Goal: Task Accomplishment & Management: Complete application form

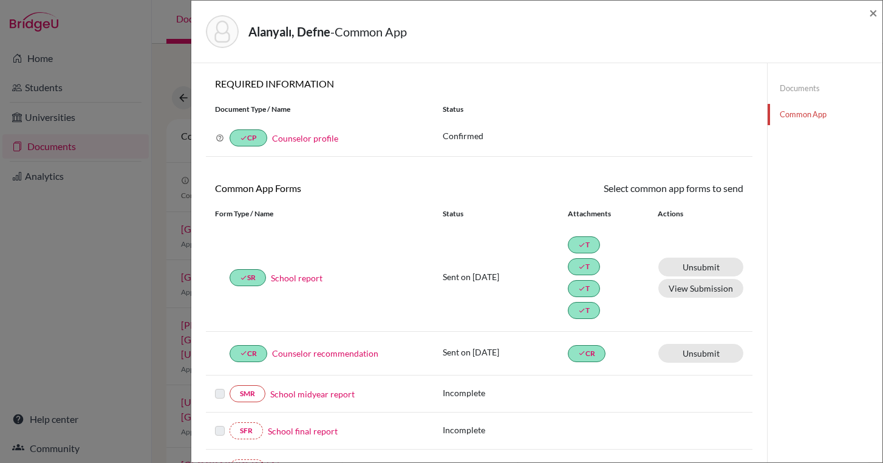
scroll to position [5, 0]
click at [879, 12] on div "Alanyalı, Defne - Common App ×" at bounding box center [536, 32] width 691 height 63
click at [875, 12] on span "×" at bounding box center [873, 13] width 9 height 18
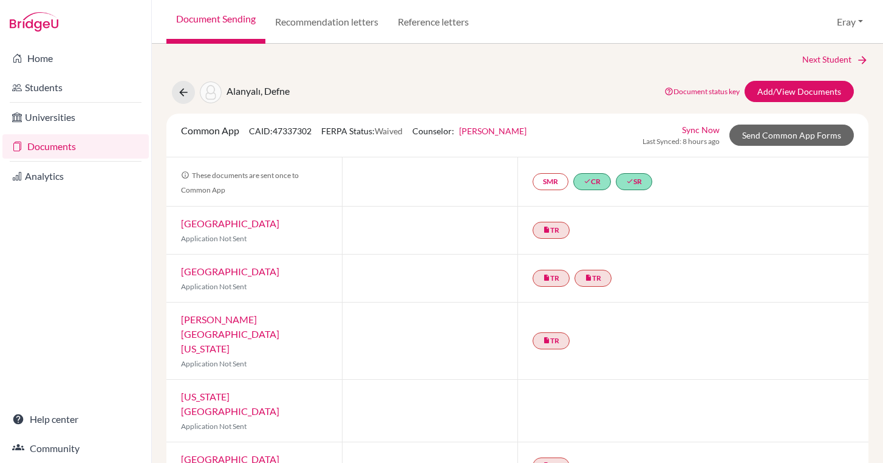
click at [89, 151] on link "Documents" at bounding box center [75, 146] width 146 height 24
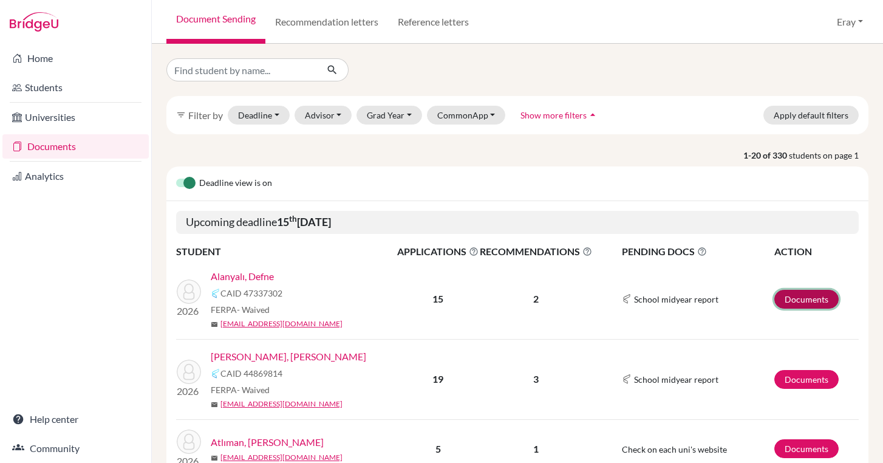
click at [821, 292] on link "Documents" at bounding box center [807, 299] width 64 height 19
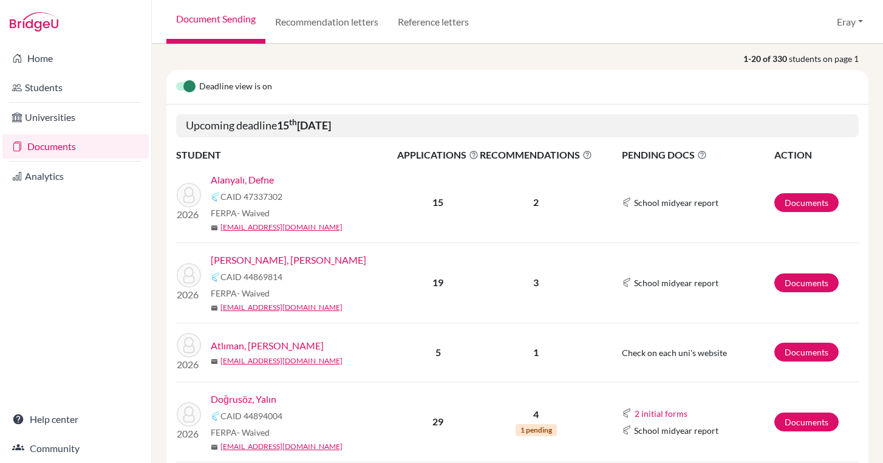
scroll to position [151, 0]
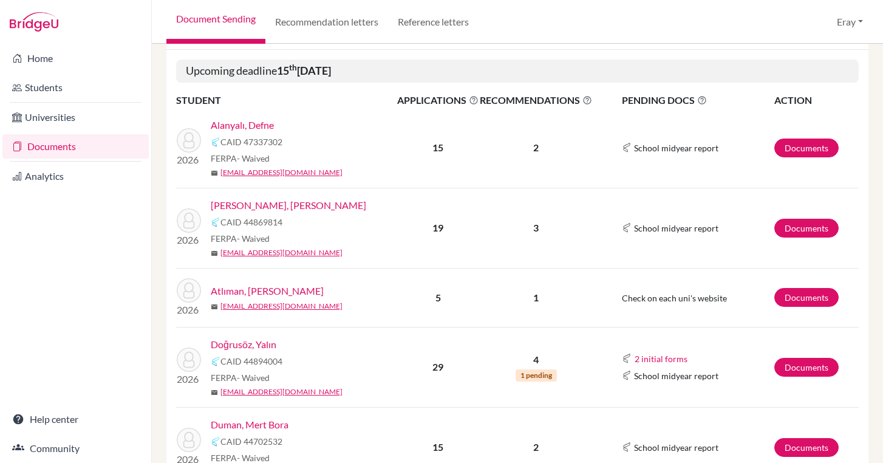
click at [252, 423] on link "Duman, Mert Bora" at bounding box center [250, 424] width 78 height 15
click at [808, 221] on link "Documents" at bounding box center [807, 228] width 64 height 19
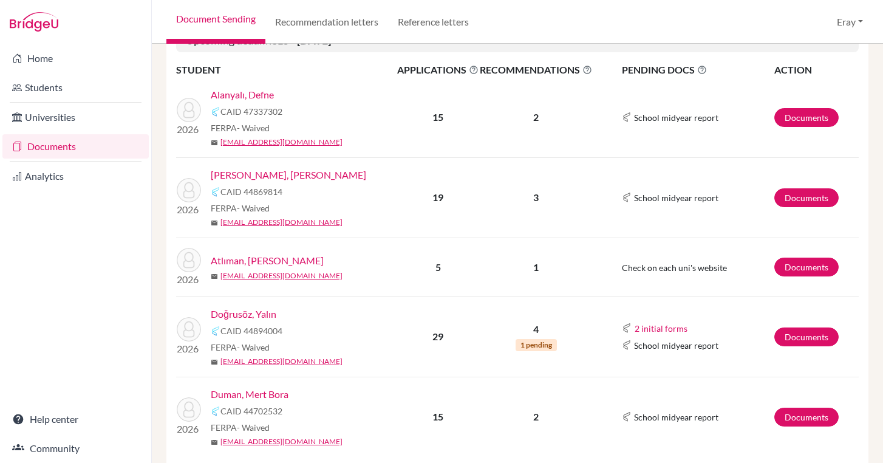
scroll to position [188, 0]
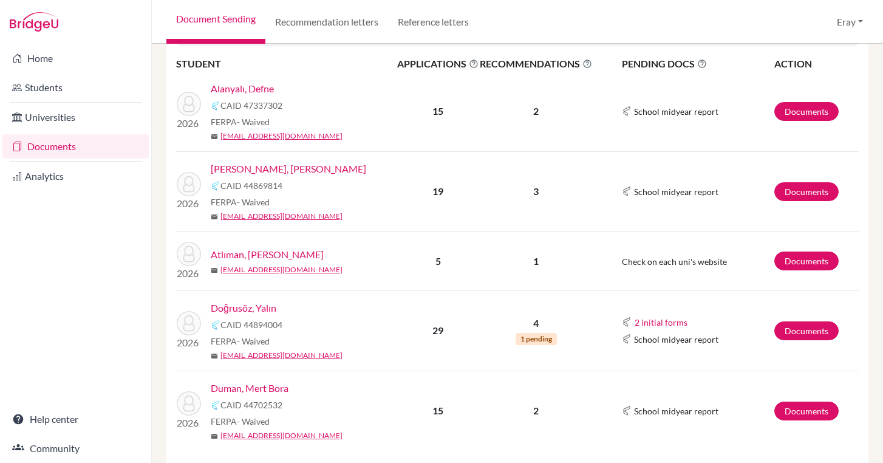
click at [237, 310] on link "Doğrusöz, Yalın" at bounding box center [244, 308] width 66 height 15
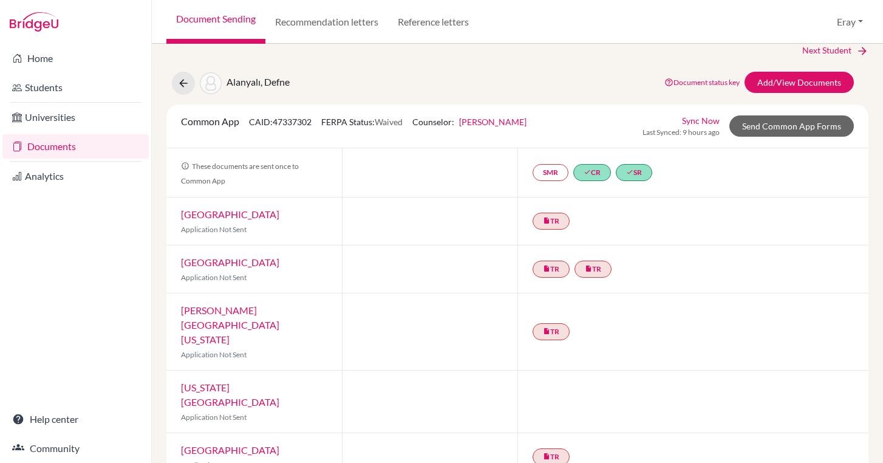
scroll to position [18, 0]
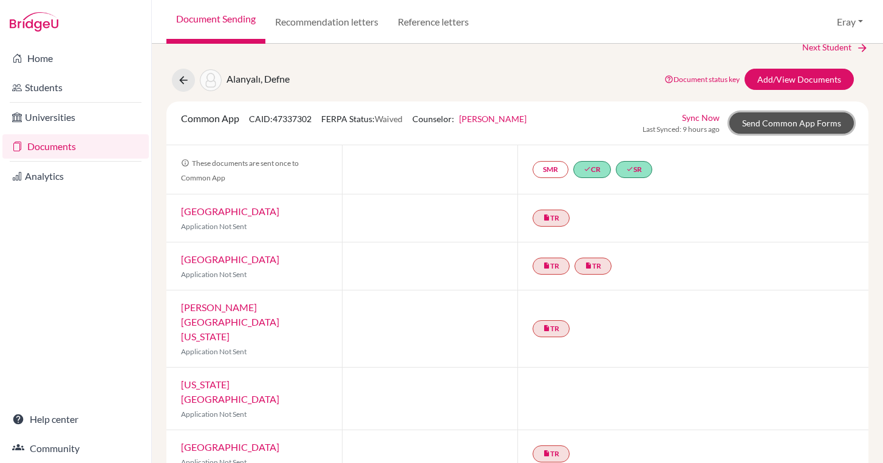
click at [765, 120] on link "Send Common App Forms" at bounding box center [792, 122] width 125 height 21
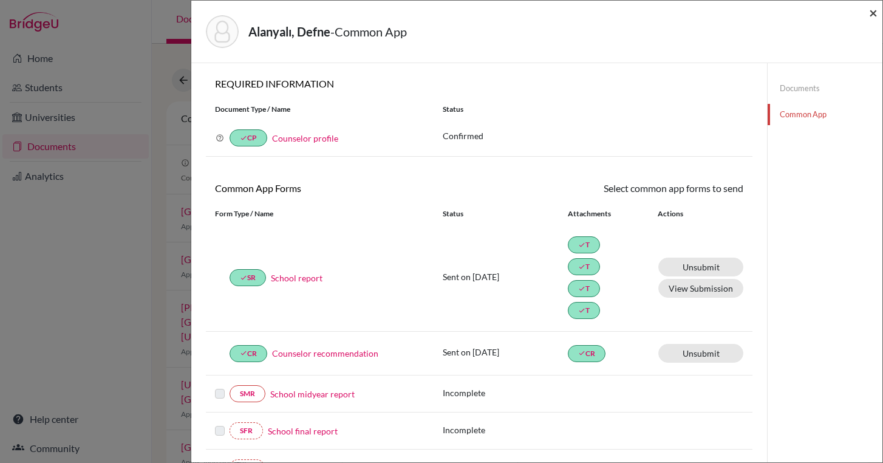
click at [874, 7] on span "×" at bounding box center [873, 13] width 9 height 18
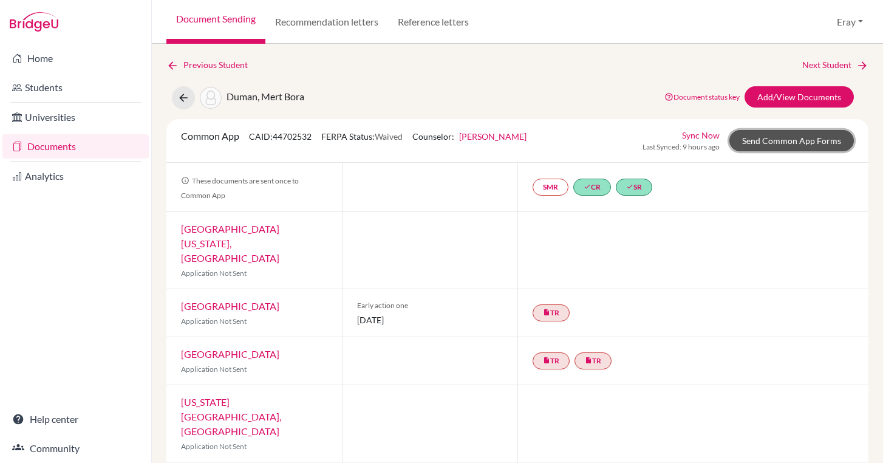
click at [802, 145] on link "Send Common App Forms" at bounding box center [792, 140] width 125 height 21
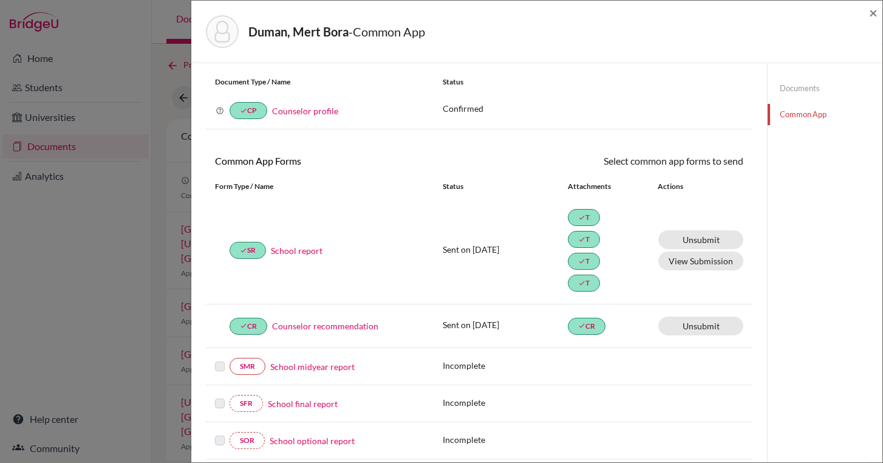
scroll to position [27, 0]
click at [868, 14] on div "Duman, Mert Bora - Common App ×" at bounding box center [537, 31] width 682 height 52
click at [869, 12] on span "×" at bounding box center [873, 13] width 9 height 18
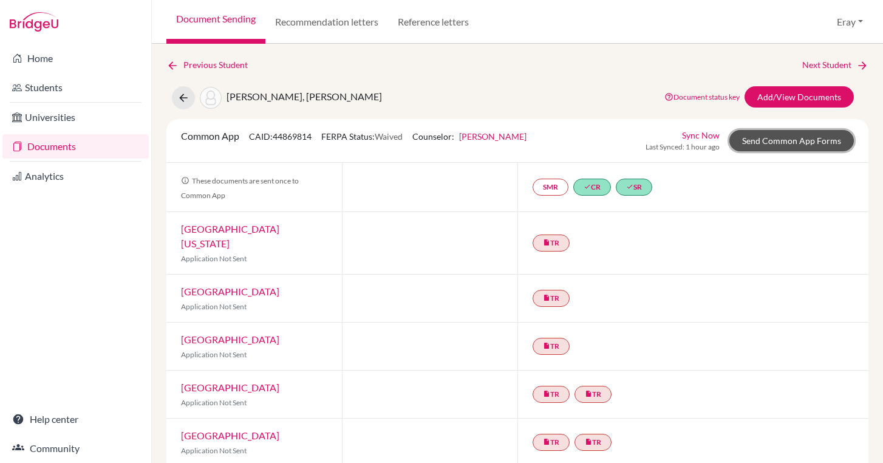
click at [771, 145] on link "Send Common App Forms" at bounding box center [792, 140] width 125 height 21
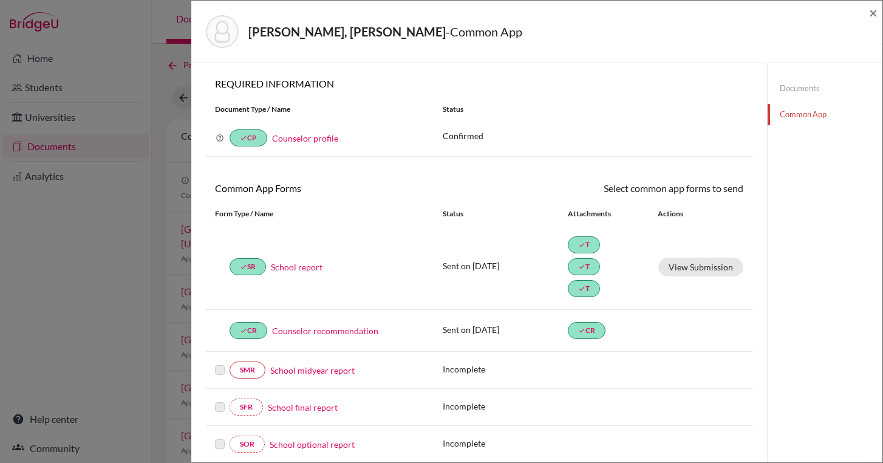
click at [295, 273] on link "School report" at bounding box center [297, 267] width 52 height 13
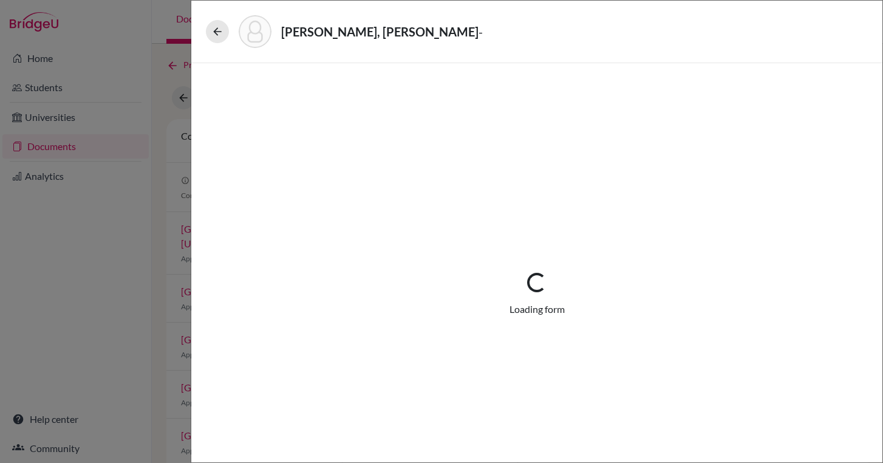
select select "3"
select select "675316"
select select "0"
select select "1"
select select "675318"
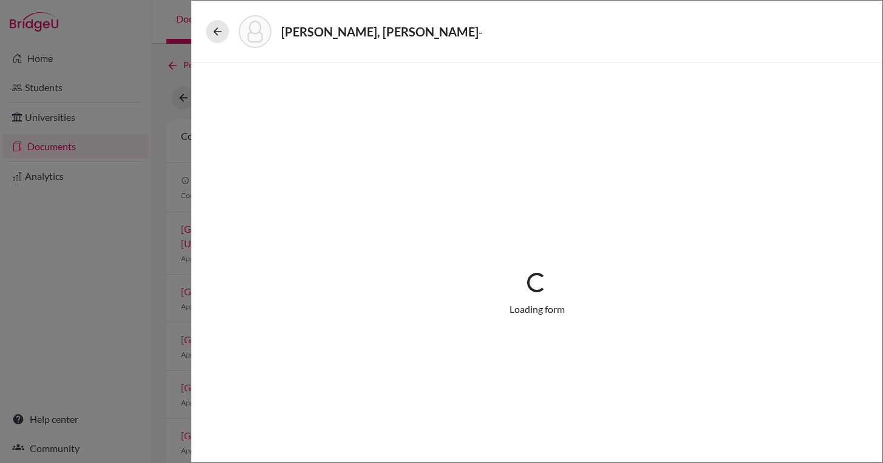
select select "675320"
select select "0"
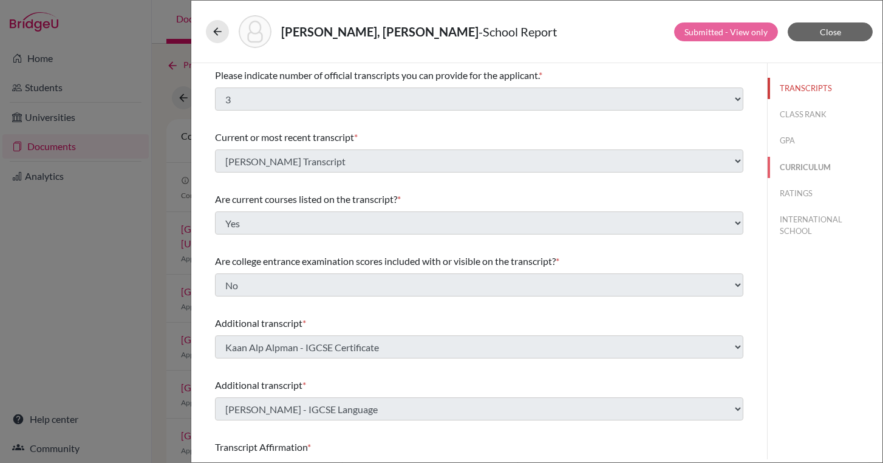
click at [804, 157] on button "CURRICULUM" at bounding box center [825, 167] width 115 height 21
select select "5"
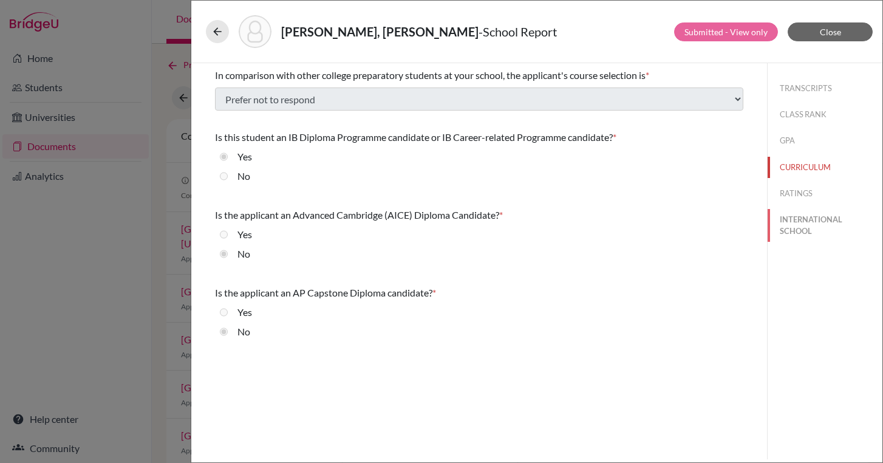
click at [800, 228] on button "INTERNATIONAL SCHOOL" at bounding box center [825, 225] width 115 height 33
radio input "true"
select select "14"
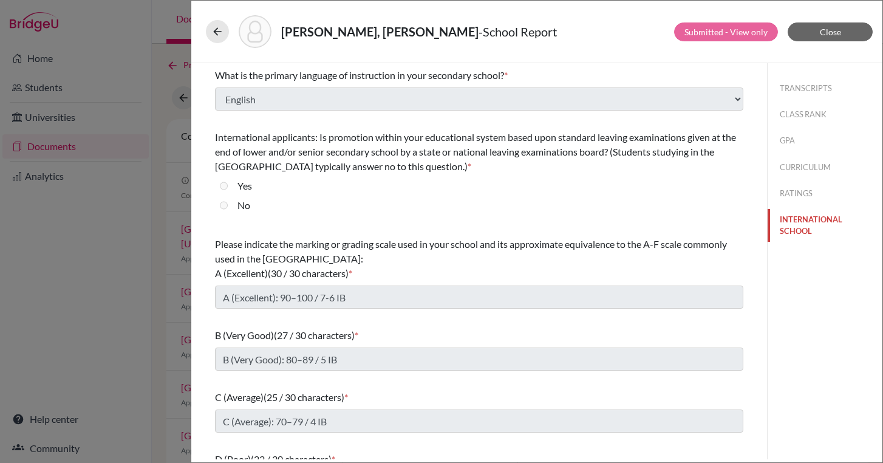
scroll to position [102, 0]
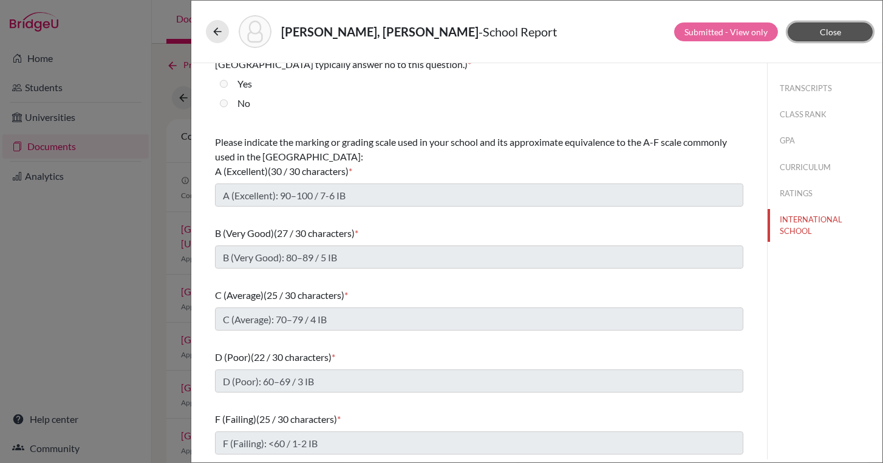
click at [854, 30] on button "Close" at bounding box center [830, 31] width 85 height 19
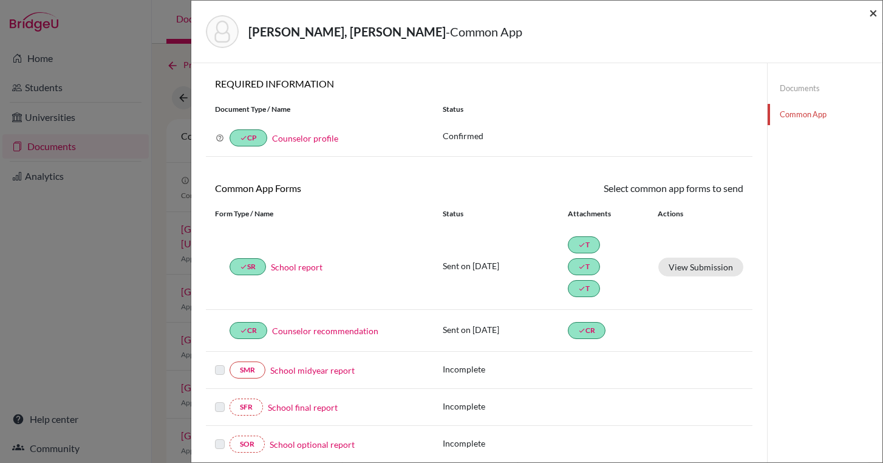
click at [873, 13] on span "×" at bounding box center [873, 13] width 9 height 18
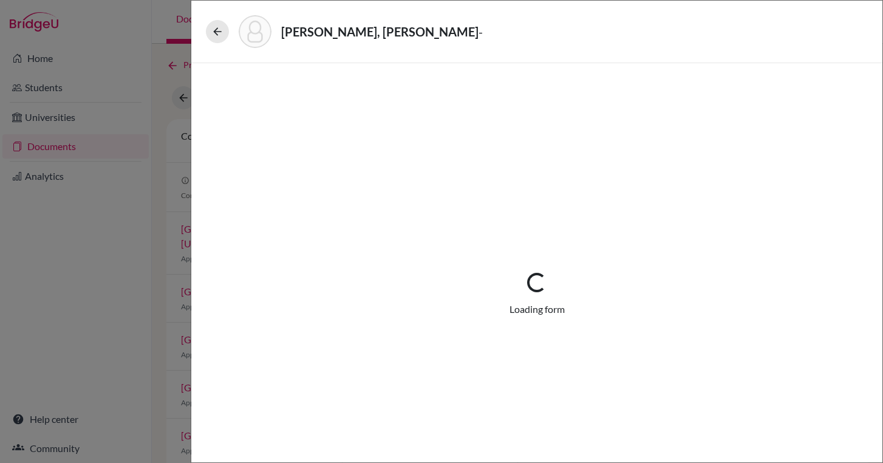
select select "3"
select select "675316"
select select "0"
select select "1"
select select "675318"
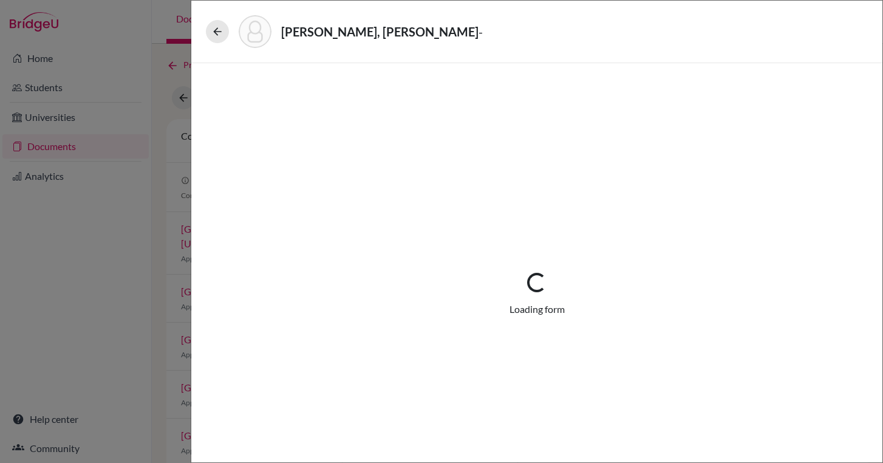
select select "675320"
select select "0"
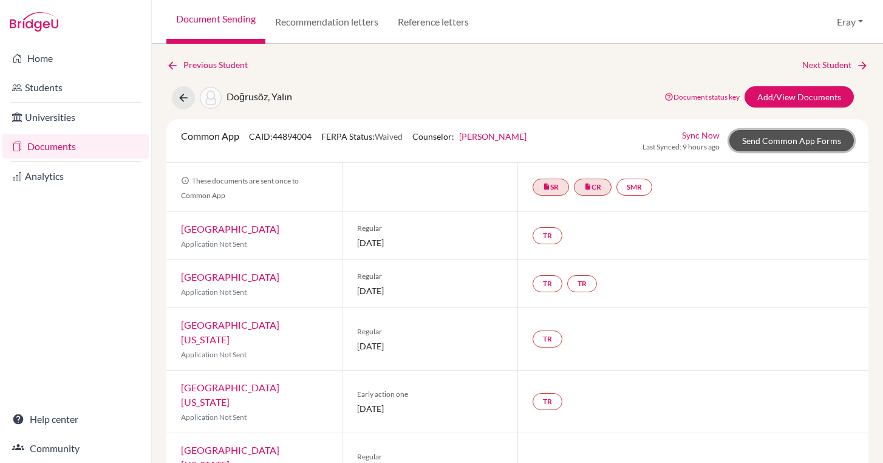
click at [787, 134] on link "Send Common App Forms" at bounding box center [792, 140] width 125 height 21
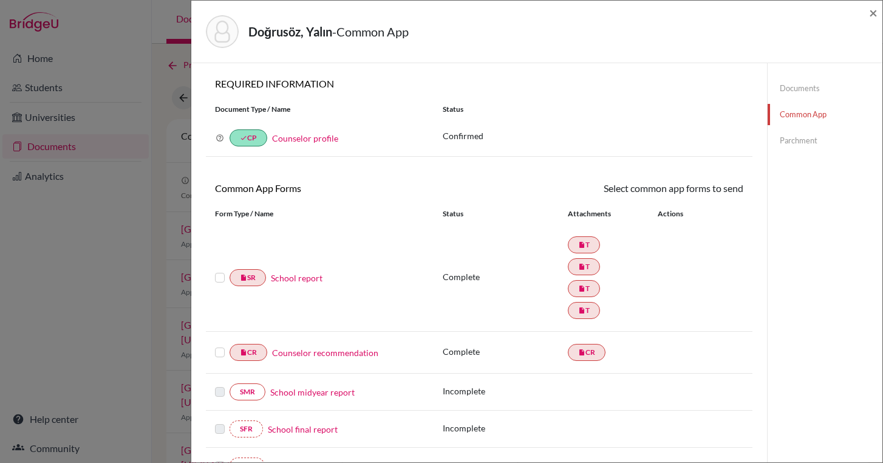
click at [219, 270] on label at bounding box center [220, 270] width 10 height 0
click at [0, 0] on input "checkbox" at bounding box center [0, 0] width 0 height 0
click at [216, 272] on label at bounding box center [220, 272] width 10 height 0
click at [0, 0] on input "checkbox" at bounding box center [0, 0] width 0 height 0
click at [809, 140] on link "Parchment" at bounding box center [825, 140] width 115 height 21
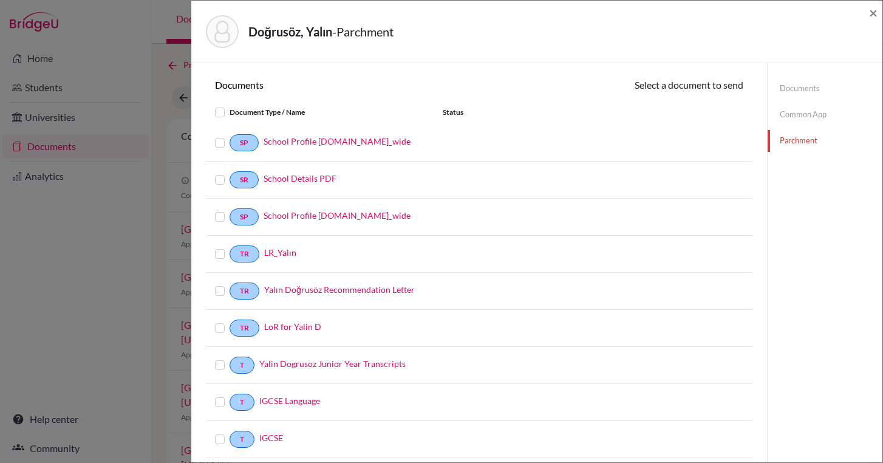
click at [809, 84] on link "Documents" at bounding box center [825, 88] width 115 height 21
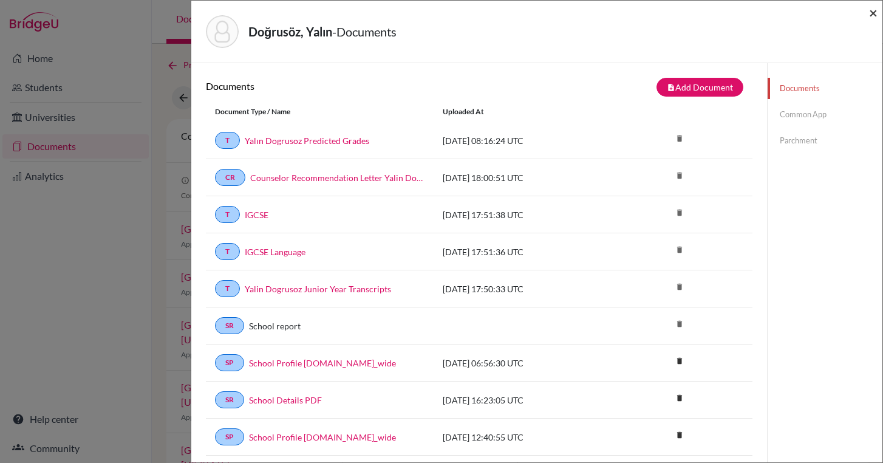
click at [873, 16] on span "×" at bounding box center [873, 13] width 9 height 18
